Goal: Find specific page/section: Find specific page/section

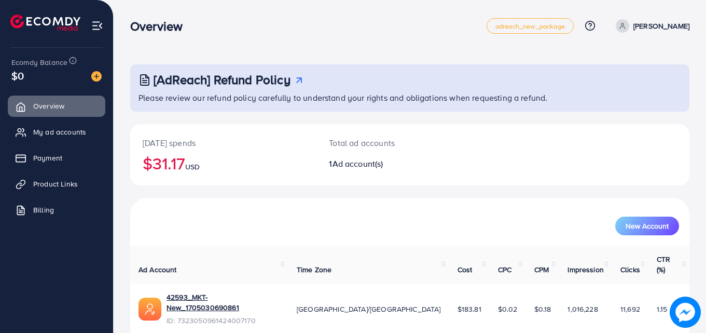
scroll to position [24, 0]
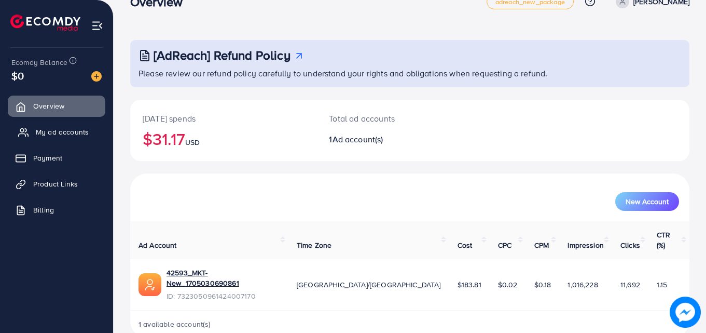
click at [84, 129] on span "My ad accounts" at bounding box center [62, 132] width 53 height 10
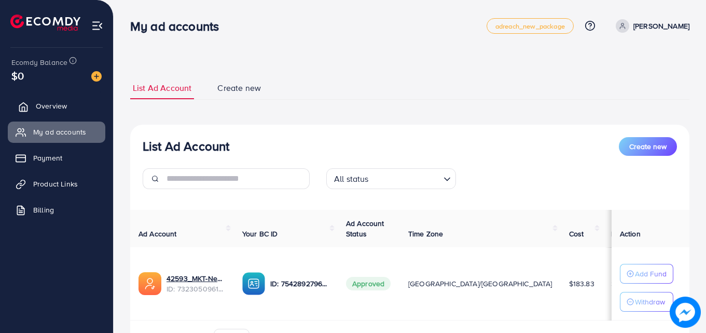
click at [76, 101] on link "Overview" at bounding box center [57, 105] width 98 height 21
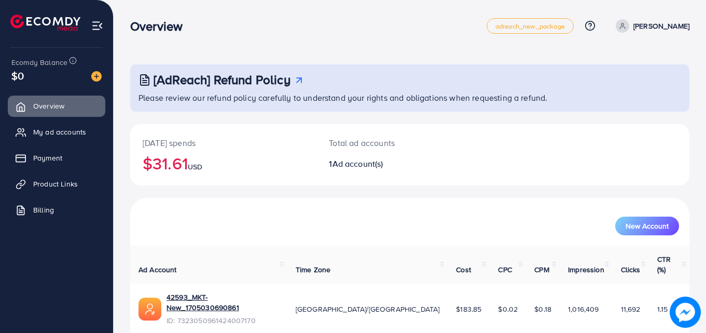
scroll to position [24, 0]
